Goal: Task Accomplishment & Management: Use online tool/utility

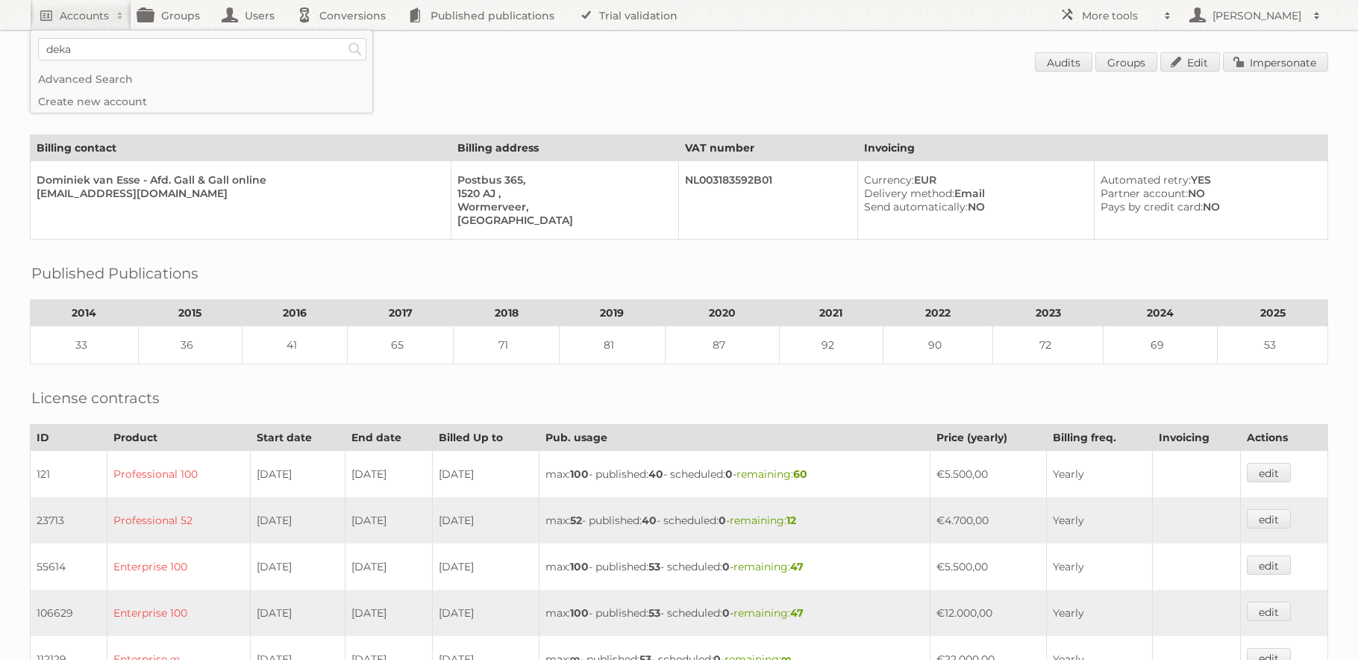
type input"] "deka"
click at [344, 38] on input "Search" at bounding box center [355, 49] width 22 height 22
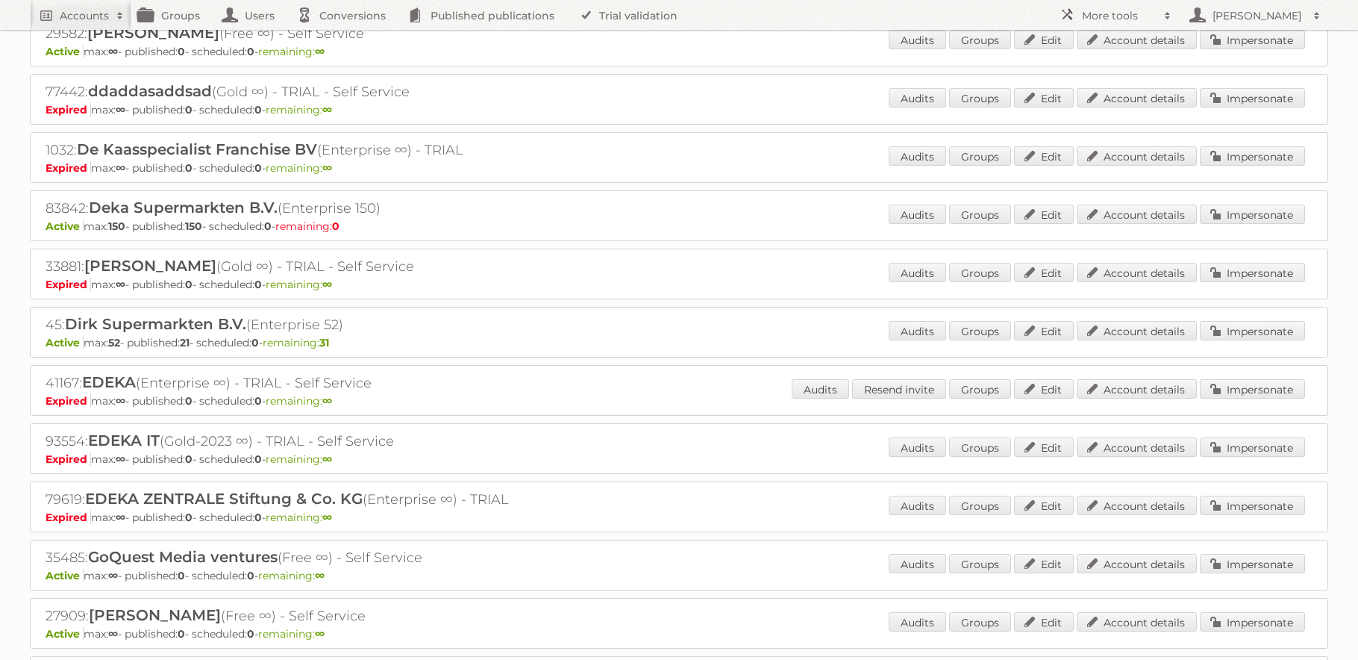
scroll to position [472, 0]
click at [1143, 213] on link "Account details" at bounding box center [1137, 213] width 120 height 19
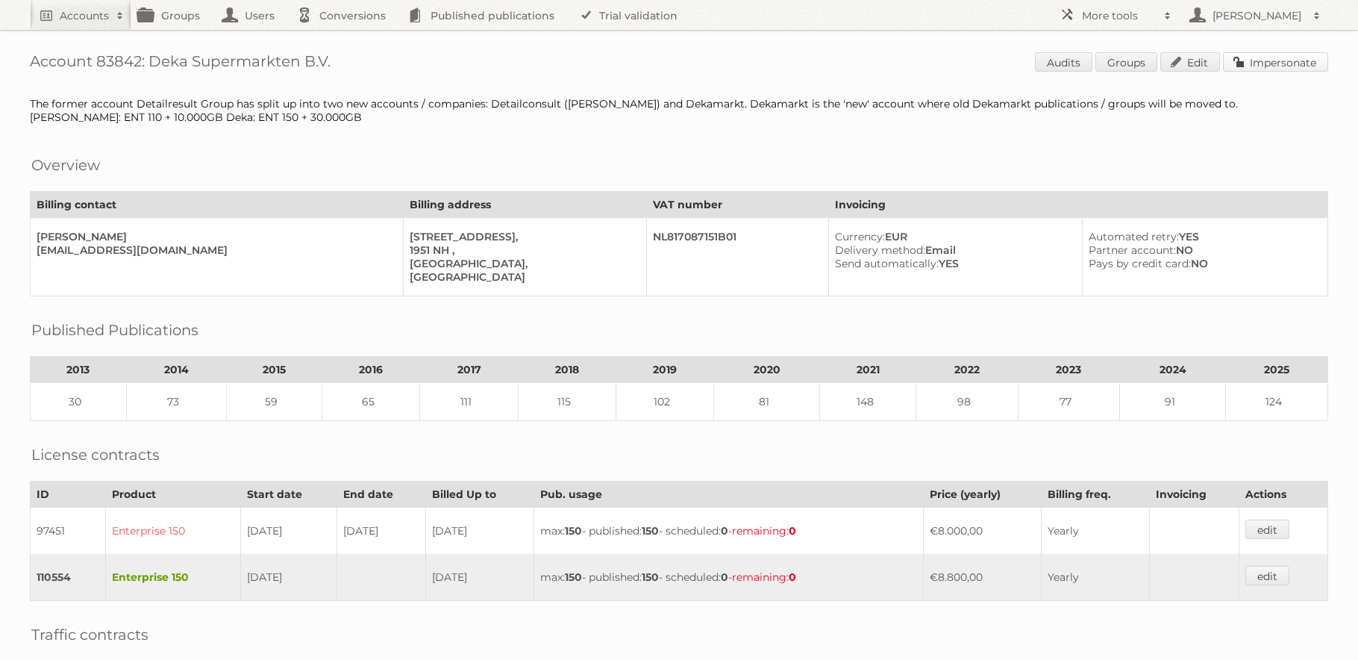
click at [1308, 63] on link "Impersonate" at bounding box center [1275, 61] width 105 height 19
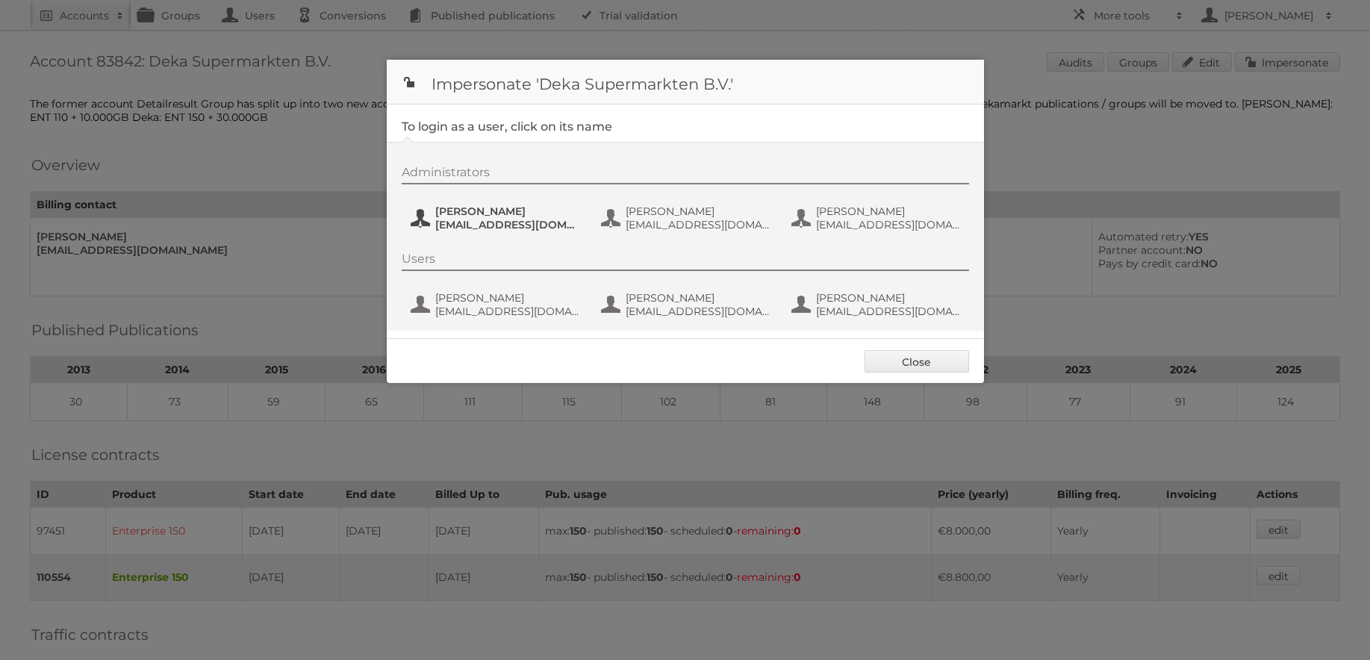
click at [484, 224] on span "dvdamme@dekamarkt.nl" at bounding box center [507, 224] width 145 height 13
